Goal: Transaction & Acquisition: Purchase product/service

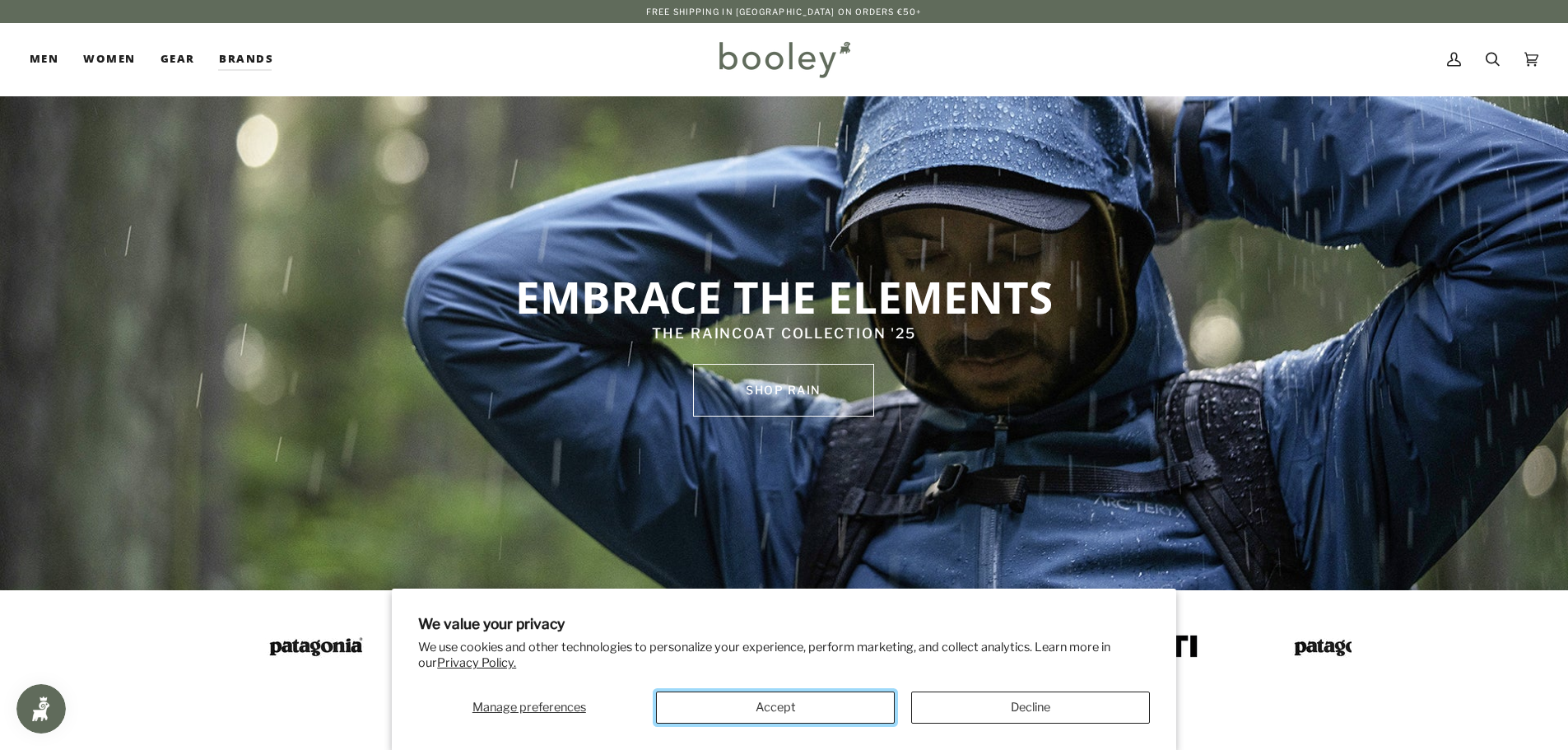
click at [779, 710] on button "Accept" at bounding box center [774, 708] width 238 height 32
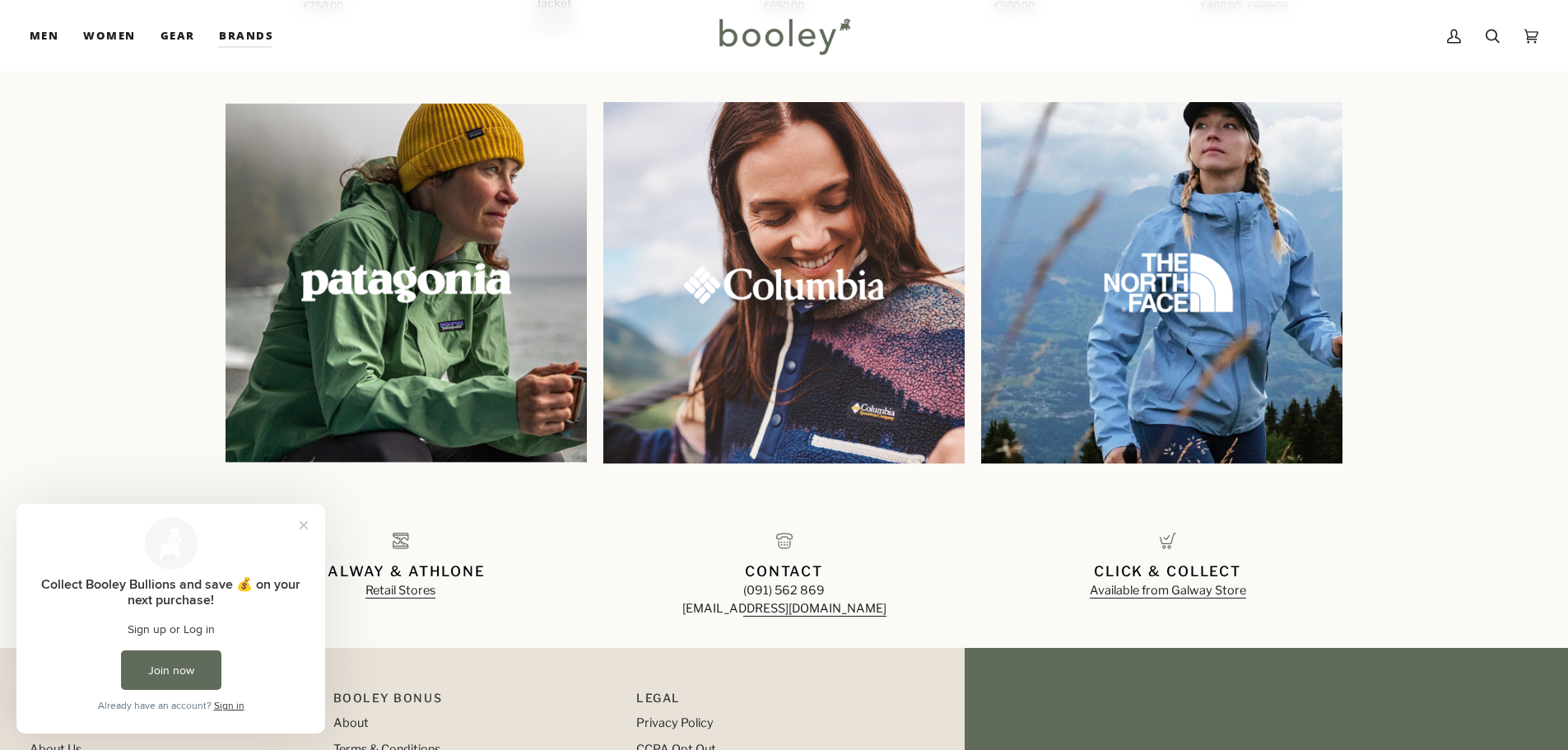
scroll to position [1815, 0]
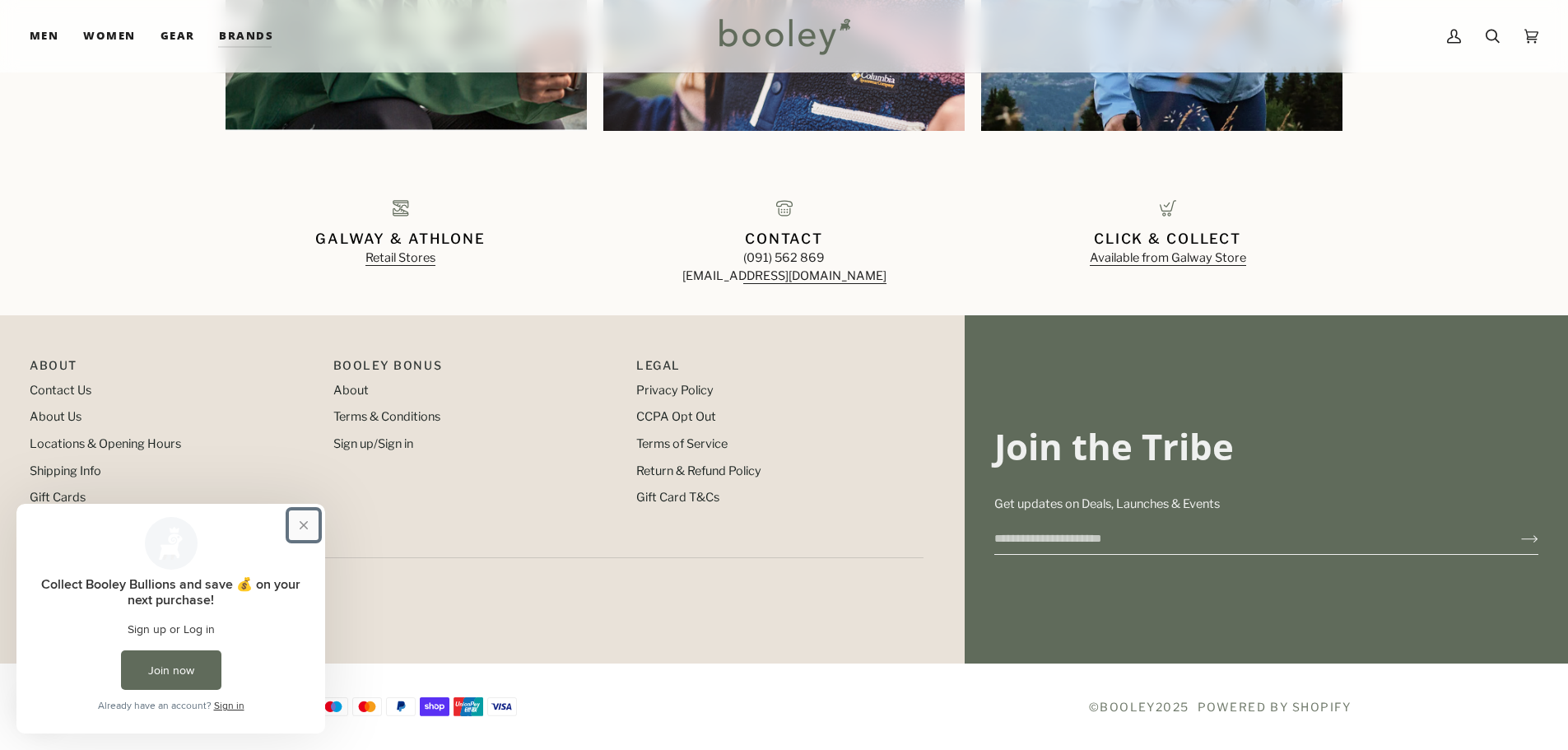
drag, startPoint x: 308, startPoint y: 526, endPoint x: 310, endPoint y: 512, distance: 14.1
click at [308, 526] on button "Close prompt" at bounding box center [304, 525] width 30 height 30
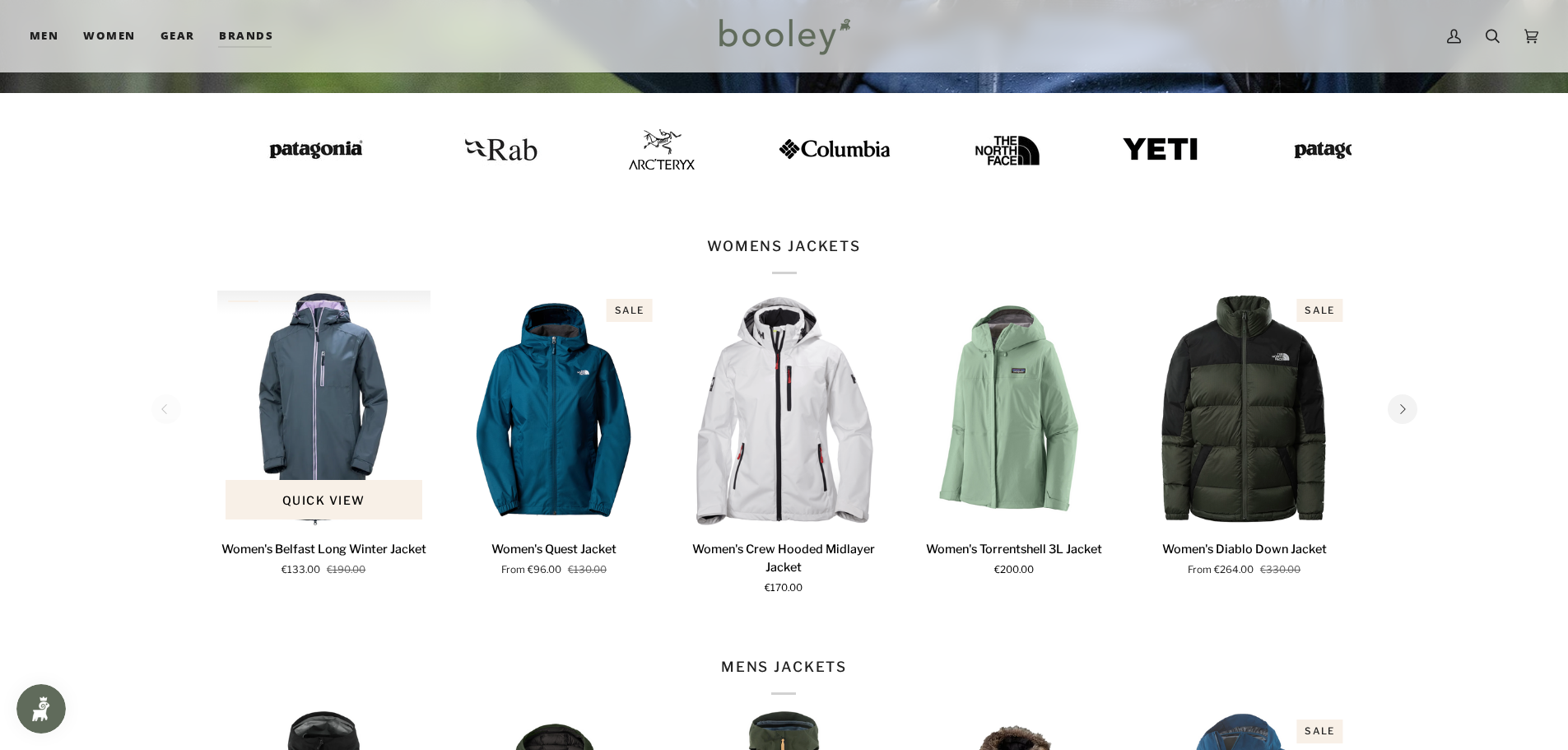
scroll to position [0, 0]
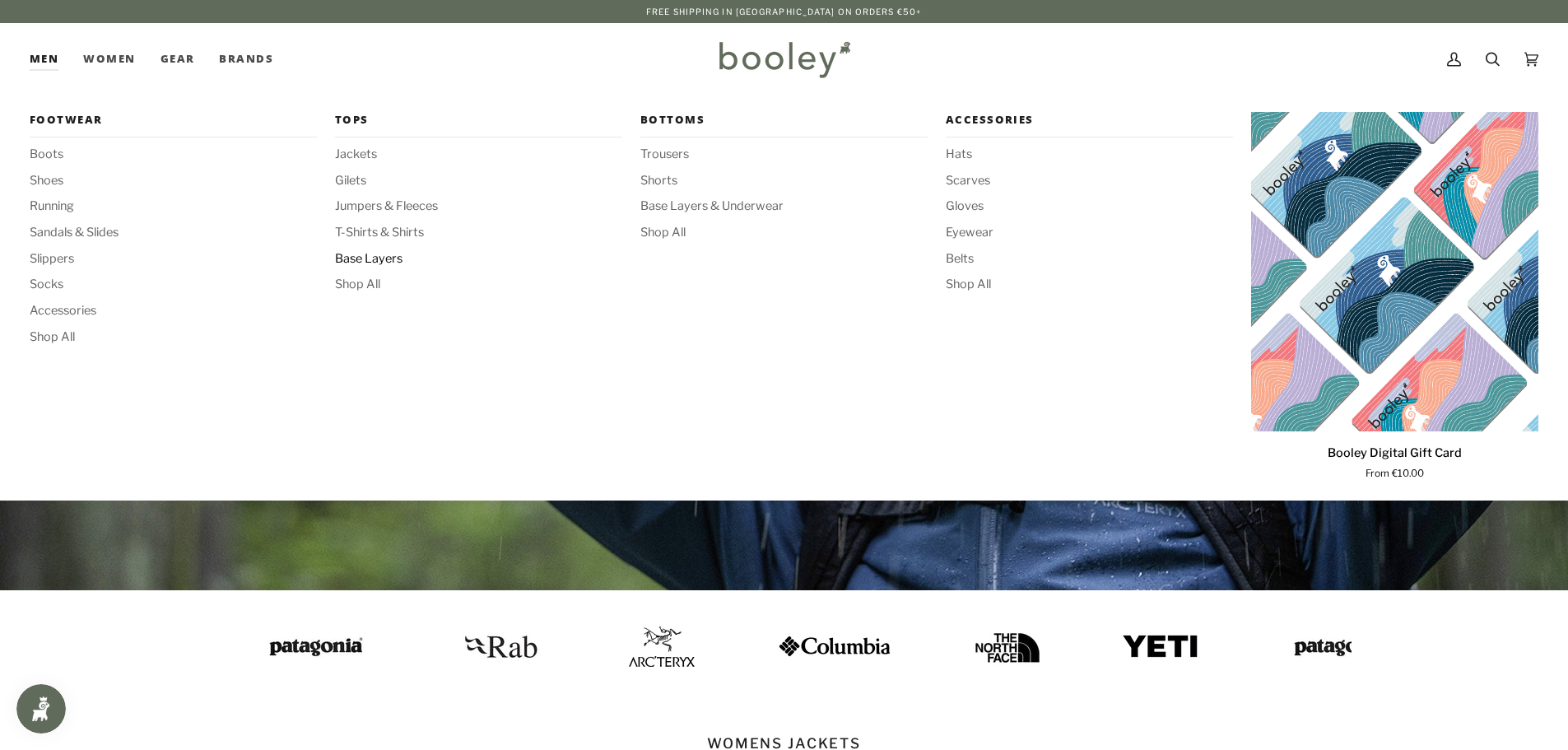
click at [384, 261] on span "Base Layers" at bounding box center [478, 259] width 287 height 18
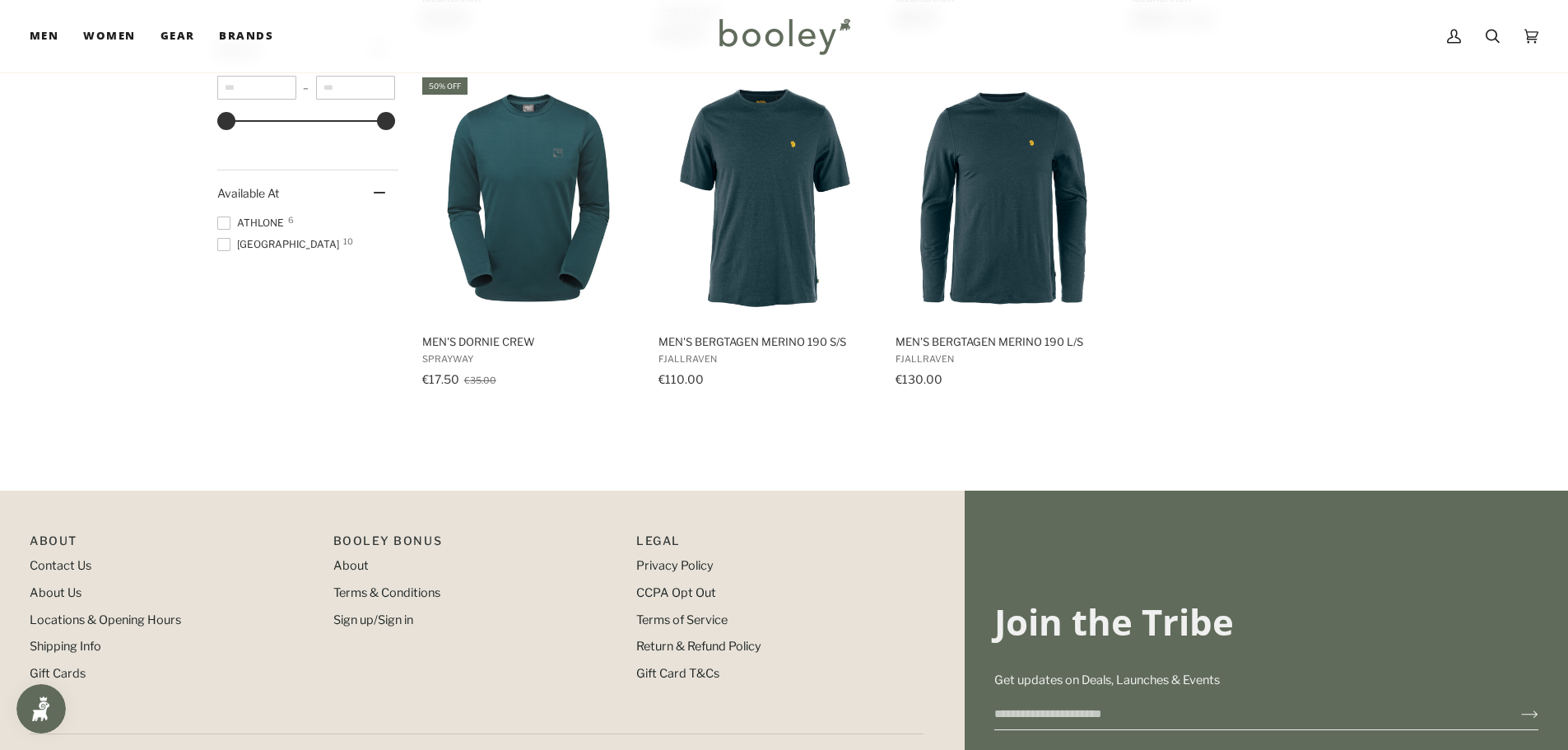
scroll to position [741, 0]
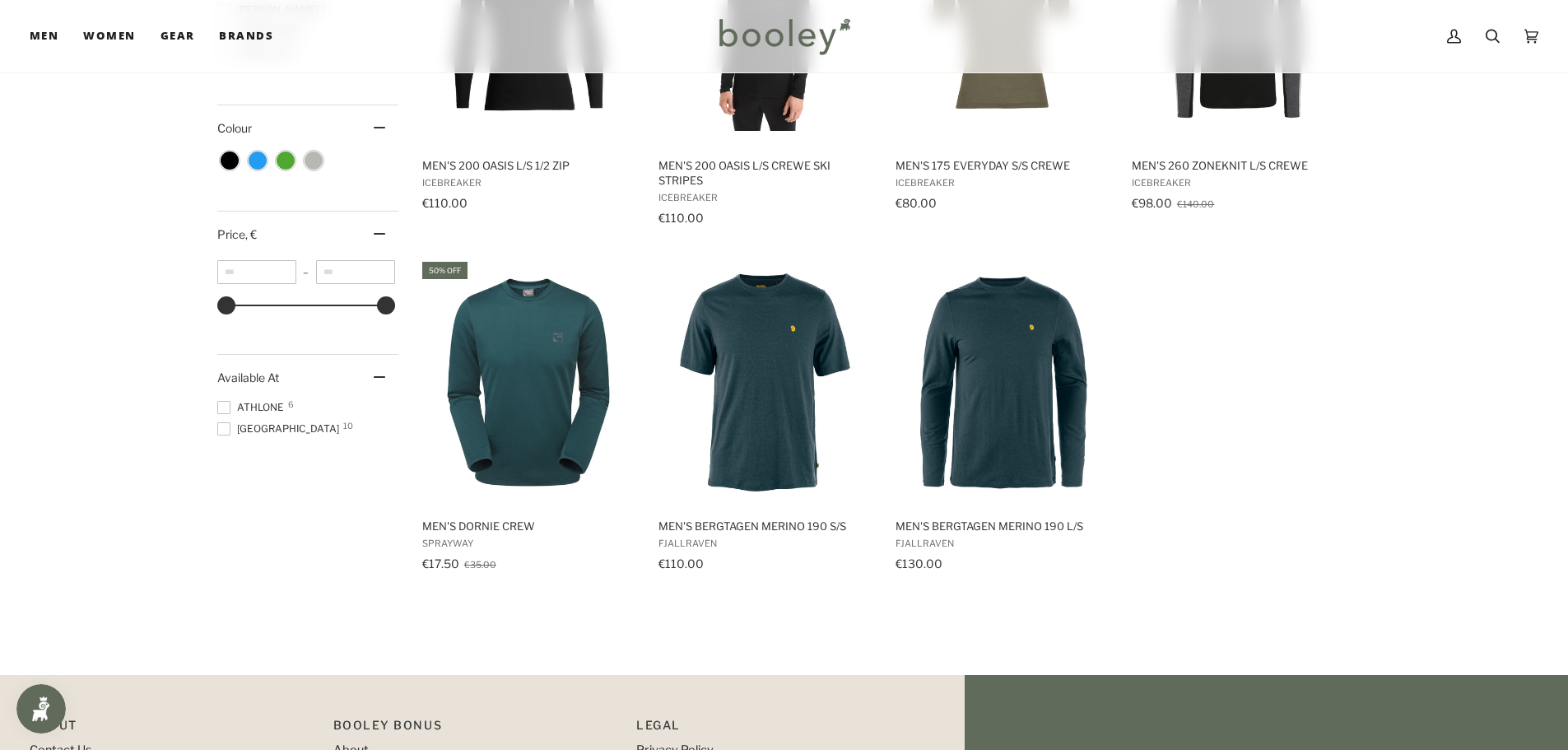
click at [1155, 404] on ul "Men's 175 Everyday L/S Crewe Icebreaker €90.00 View product Men's Boulder 125 C…" at bounding box center [884, 79] width 948 height 1051
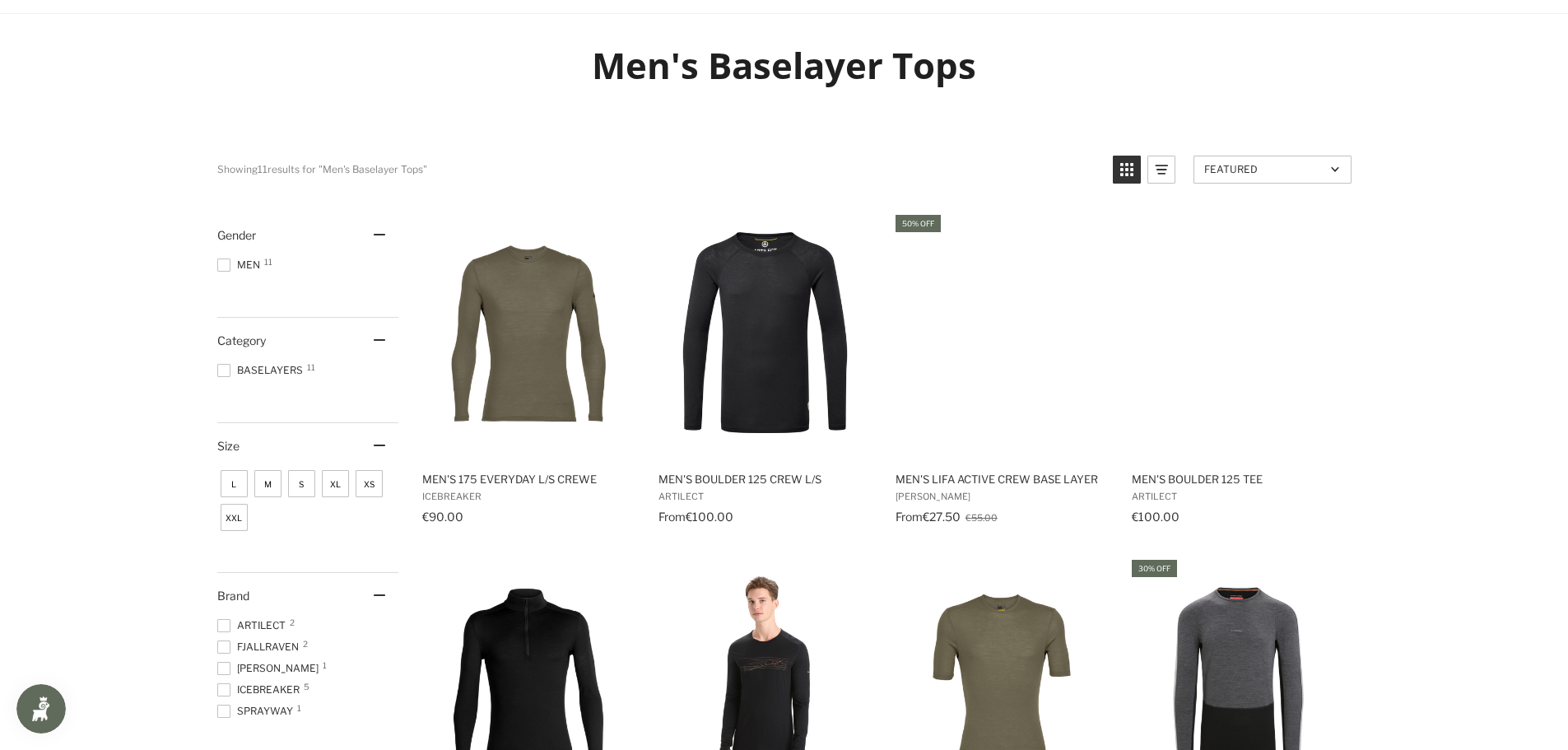
scroll to position [0, 0]
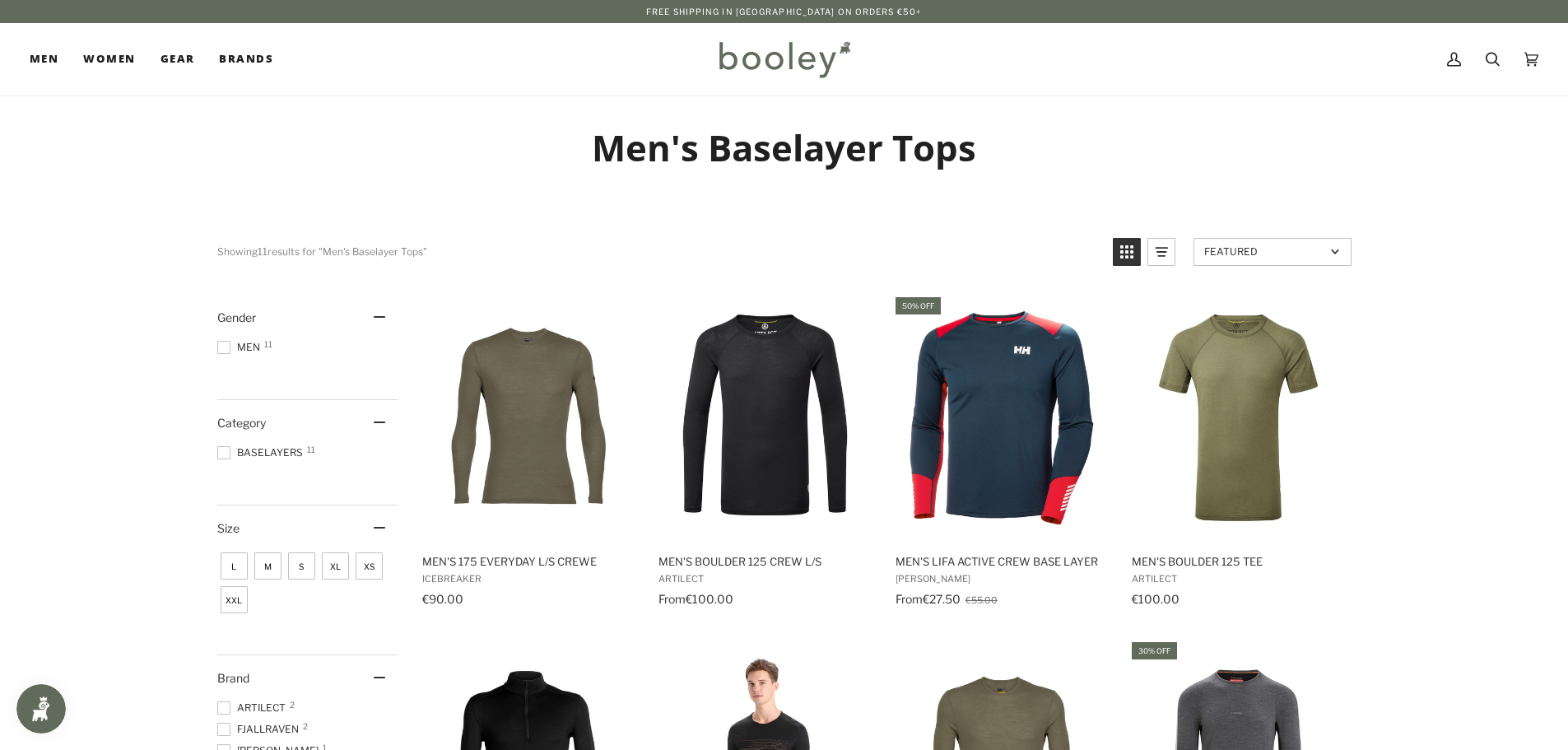
drag, startPoint x: 1157, startPoint y: 29, endPoint x: 1157, endPoint y: 3, distance: 26.0
click at [1157, 27] on div "My Account Search Cart €0.00 (0)" at bounding box center [1197, 59] width 682 height 72
